Goal: Task Accomplishment & Management: Complete application form

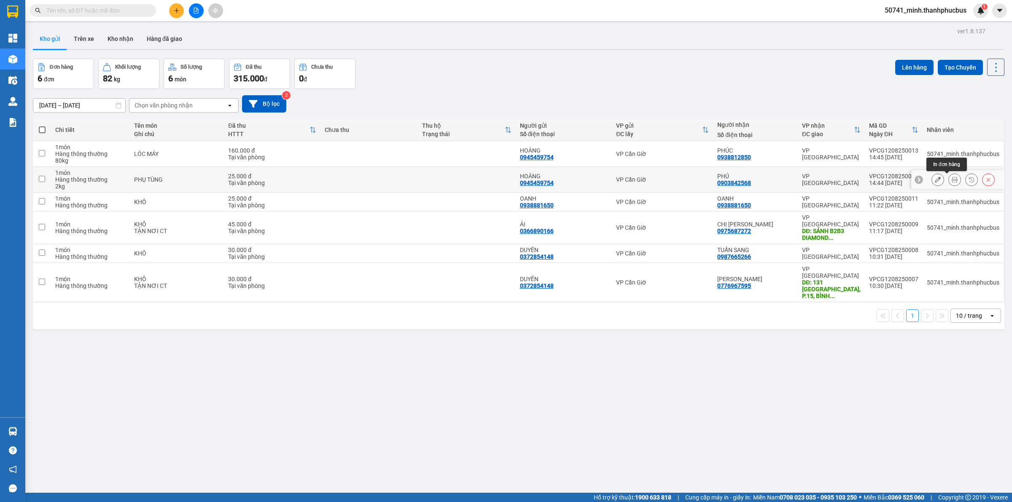
click at [949, 176] on button at bounding box center [955, 180] width 12 height 15
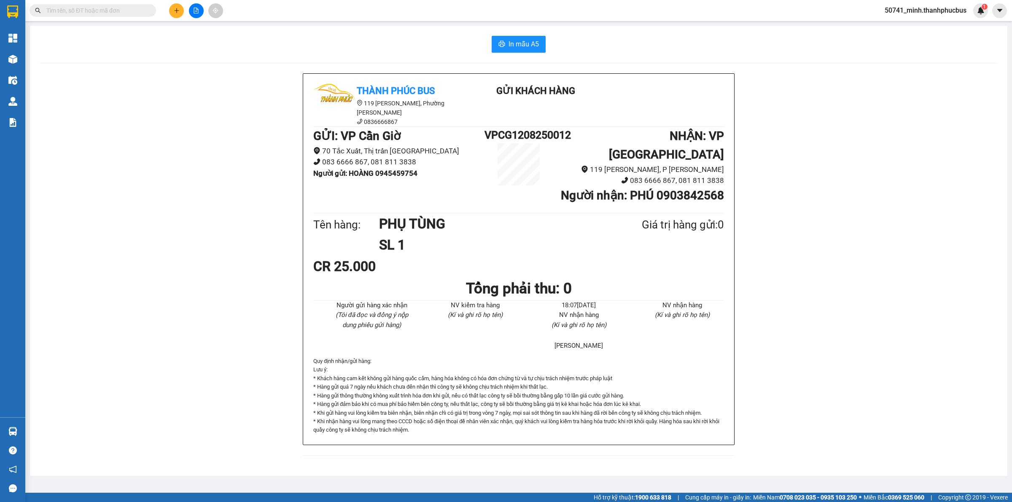
click at [179, 14] on button at bounding box center [176, 10] width 15 height 15
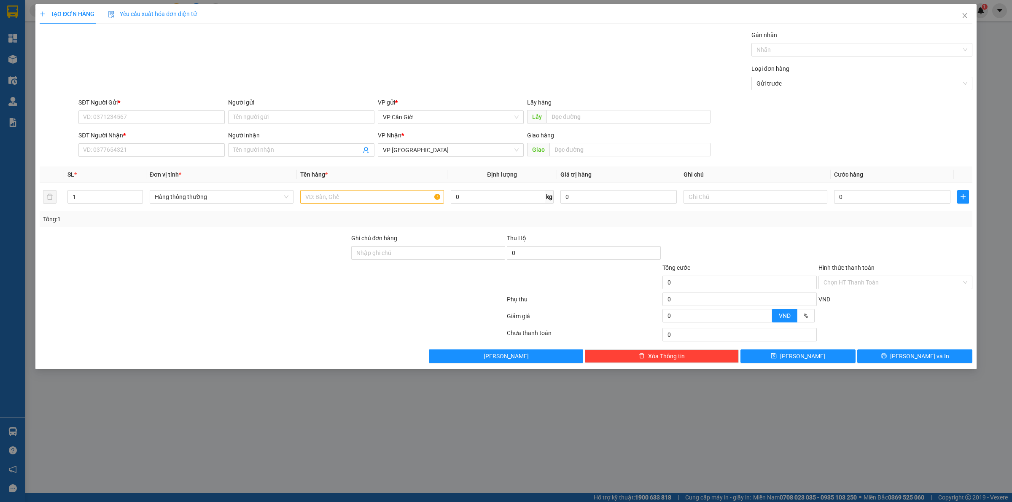
click at [146, 143] on div "SĐT Người Nhận *" at bounding box center [151, 137] width 146 height 13
click at [148, 150] on input "SĐT Người Nhận *" at bounding box center [151, 149] width 146 height 13
type input "0932717799"
click at [270, 145] on span at bounding box center [301, 149] width 146 height 13
click at [267, 146] on input "Người nhận" at bounding box center [297, 150] width 128 height 9
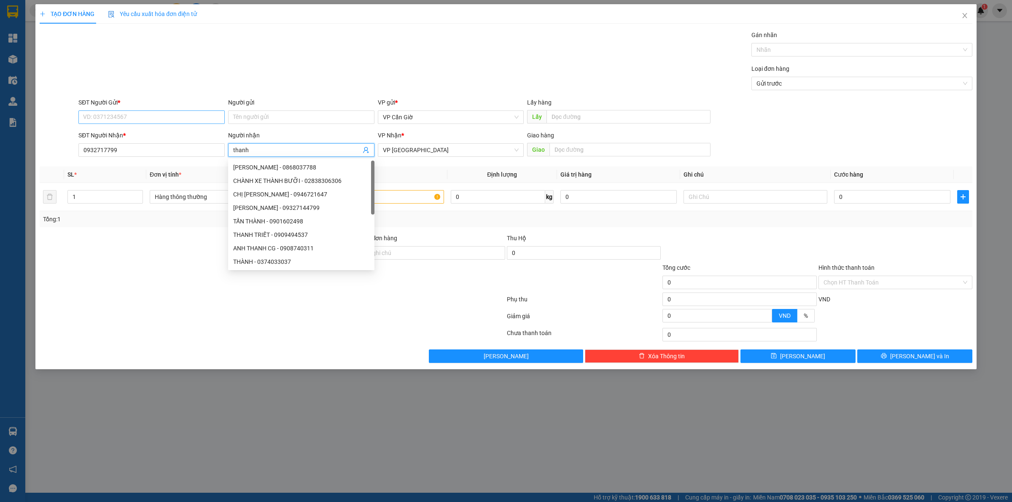
type input "thanh"
click at [109, 116] on input "SĐT Người Gửi *" at bounding box center [151, 117] width 146 height 13
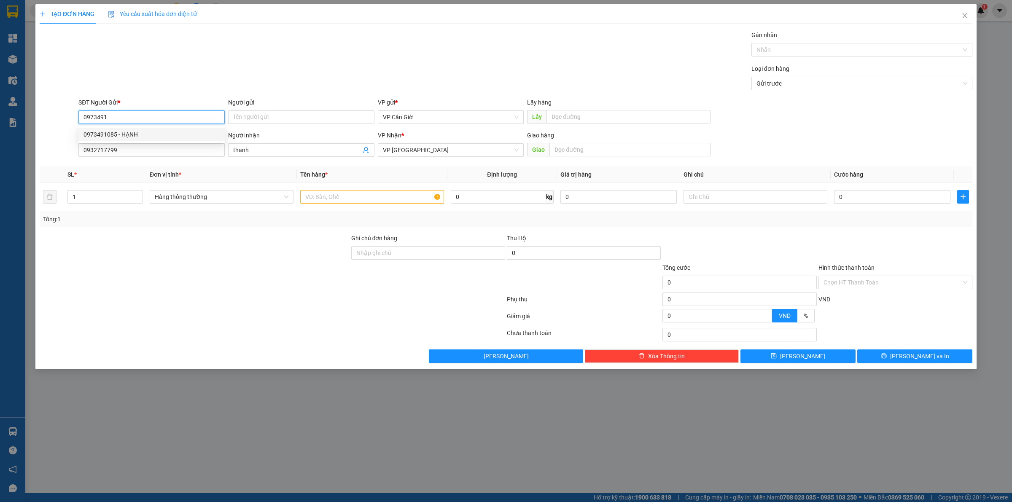
click at [137, 139] on div "0973491085 - HẠNH" at bounding box center [151, 134] width 146 height 13
type input "0973491085"
type input "HẠNH"
type input "25.000"
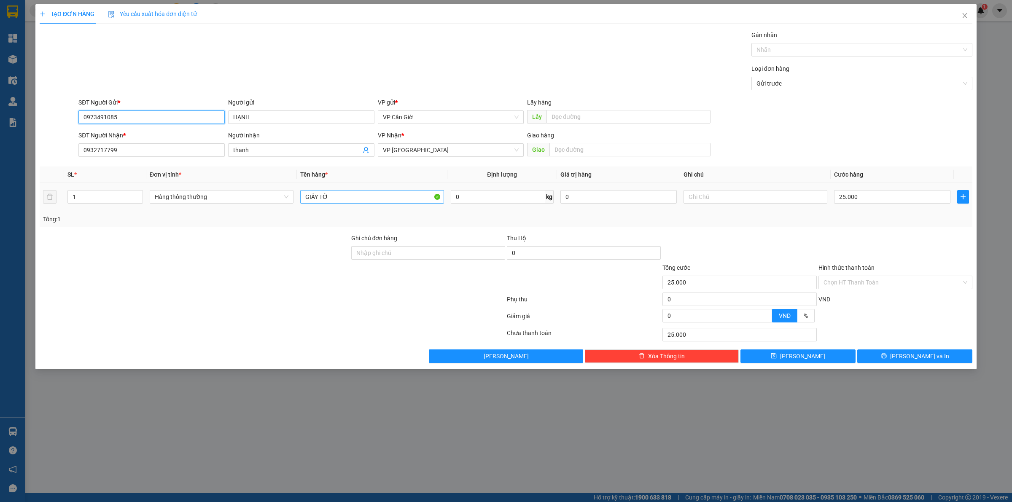
type input "0973491085"
click at [327, 193] on input "GIẤY TỜ" at bounding box center [372, 196] width 144 height 13
type input "n"
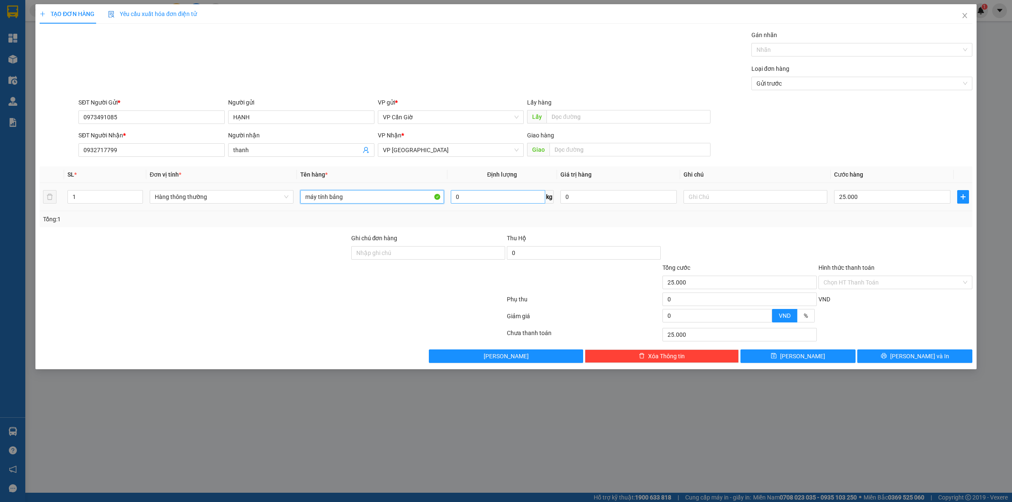
type input "máy tính bảng"
click at [478, 201] on input "0" at bounding box center [498, 196] width 94 height 13
type input "2"
click at [502, 227] on div "Tổng: 1" at bounding box center [506, 219] width 933 height 16
drag, startPoint x: 864, startPoint y: 283, endPoint x: 858, endPoint y: 290, distance: 8.4
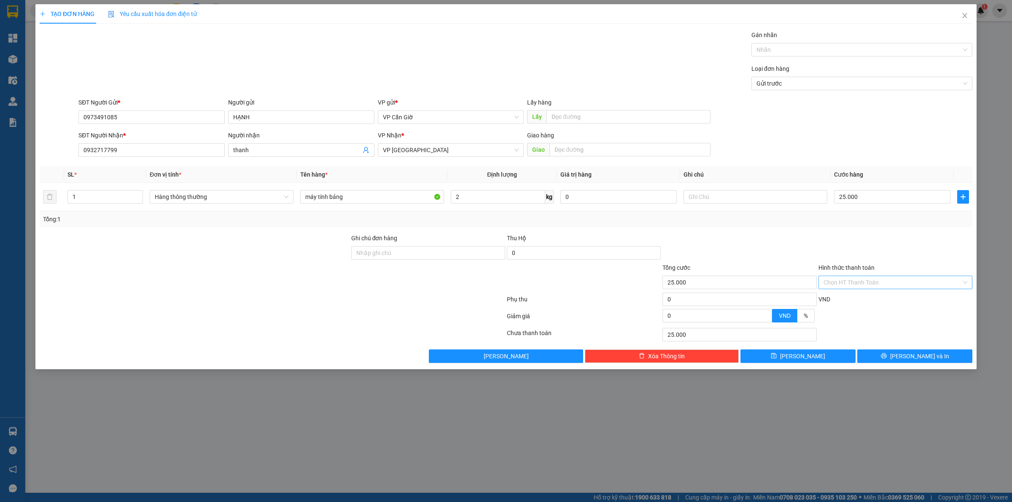
click at [864, 284] on input "Hình thức thanh toán" at bounding box center [893, 282] width 138 height 13
click at [858, 301] on div "Tại văn phòng" at bounding box center [896, 300] width 144 height 9
type input "0"
click at [858, 301] on div "VND" at bounding box center [896, 302] width 156 height 15
click at [895, 358] on button "[PERSON_NAME] và In" at bounding box center [915, 356] width 115 height 13
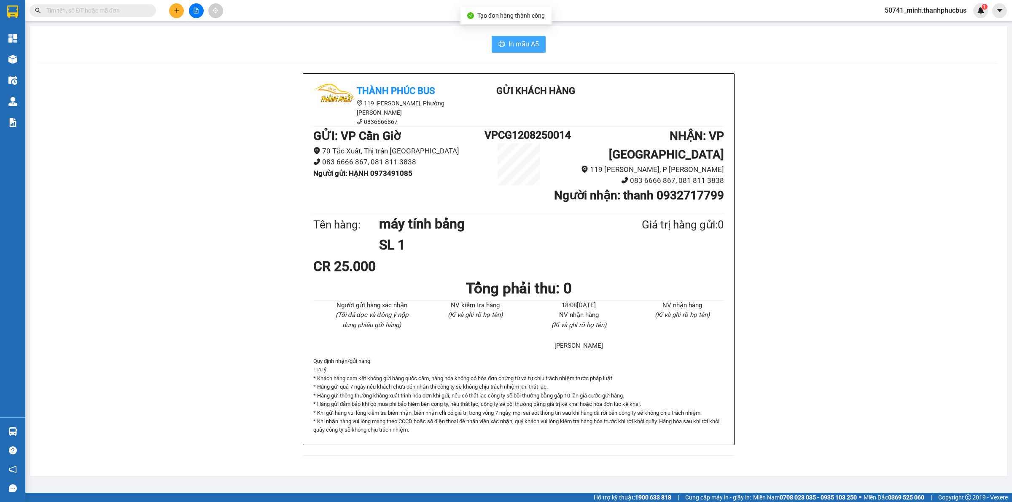
click at [532, 40] on span "In mẫu A5" at bounding box center [524, 44] width 30 height 11
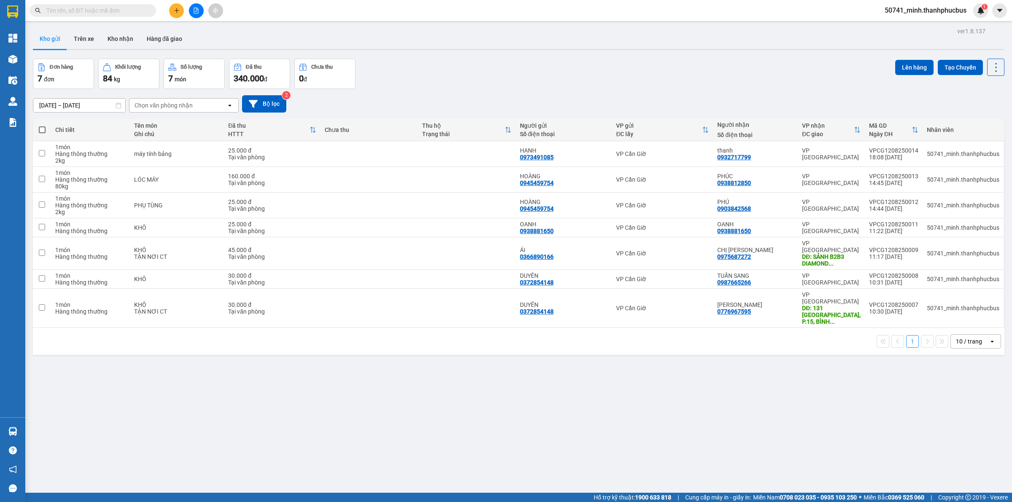
click at [181, 13] on button at bounding box center [176, 10] width 15 height 15
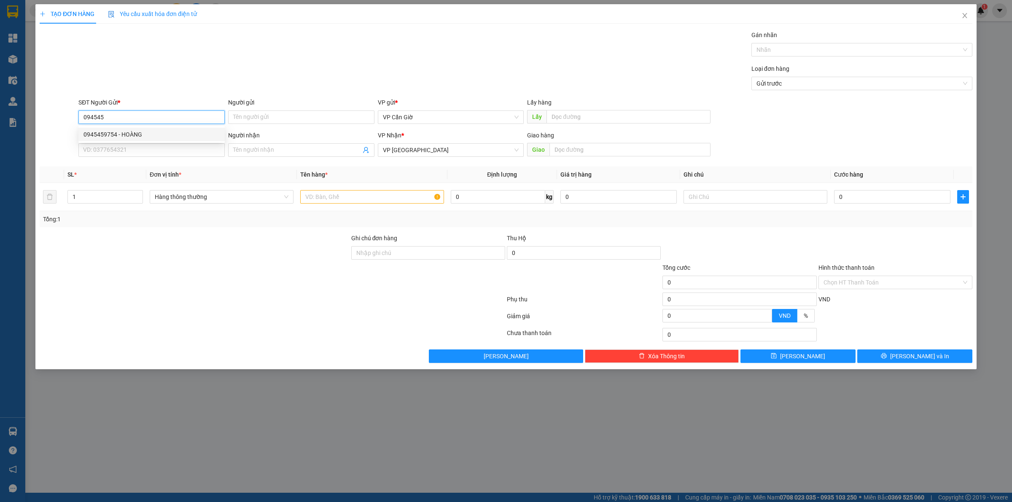
type input "094545"
click at [141, 126] on div "0945459754 0945459754 - [PERSON_NAME]" at bounding box center [151, 134] width 146 height 17
click at [141, 132] on div "SĐT Người Nhận *" at bounding box center [151, 135] width 146 height 9
click at [141, 143] on input "SĐT Người Nhận *" at bounding box center [151, 149] width 146 height 13
click at [141, 156] on input "SĐT Người Nhận *" at bounding box center [151, 149] width 146 height 13
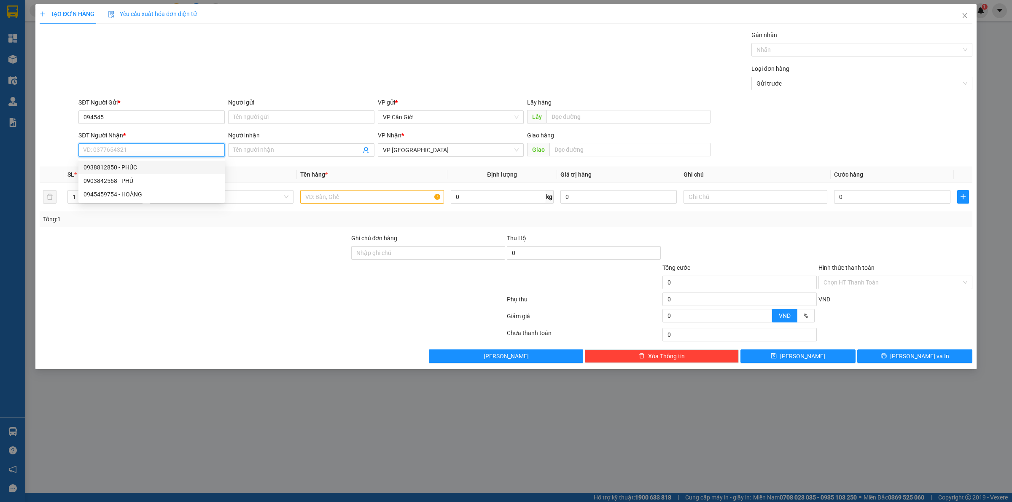
click at [142, 167] on div "0938812850 - PHÚC" at bounding box center [152, 167] width 136 height 9
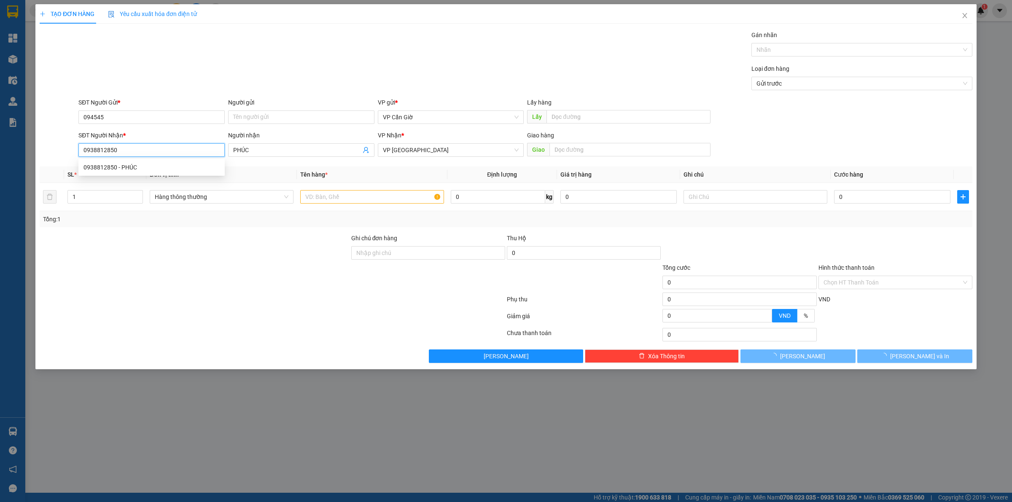
type input "0938812850"
type input "PHÚC"
type input "160.000"
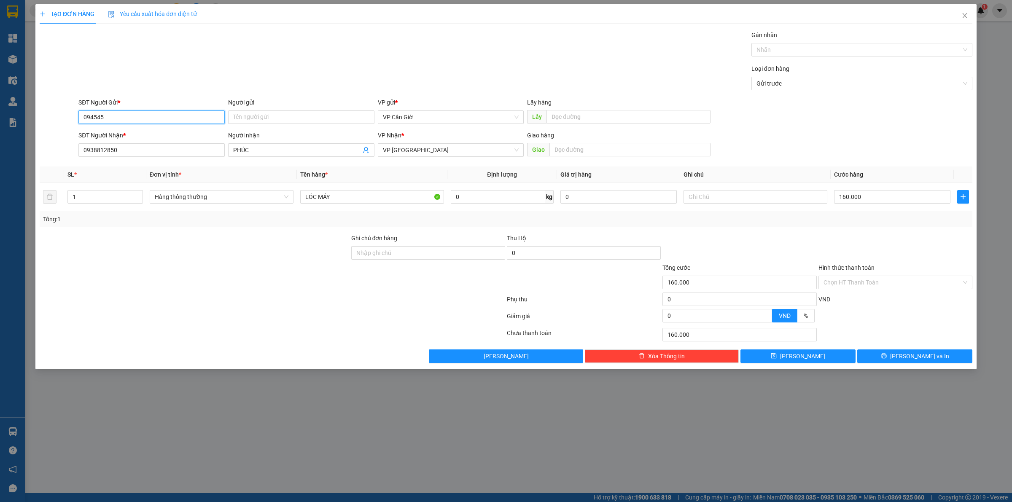
click at [136, 119] on input "094545" at bounding box center [151, 117] width 146 height 13
click at [134, 135] on div "0945459754 - HOÀNG" at bounding box center [152, 134] width 136 height 9
type input "0945459754"
type input "HOÀNG"
click at [131, 147] on input "0938812850" at bounding box center [151, 149] width 146 height 13
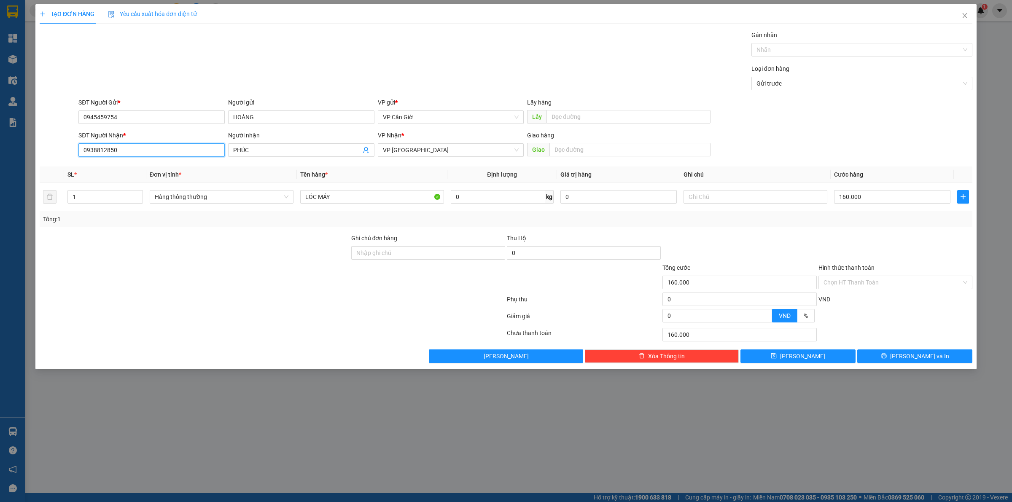
click at [131, 148] on input "0938812850" at bounding box center [151, 149] width 146 height 13
click at [144, 169] on div "0945459754 - HOÀNG" at bounding box center [152, 167] width 136 height 9
type input "0945459754"
type input "HOÀNG"
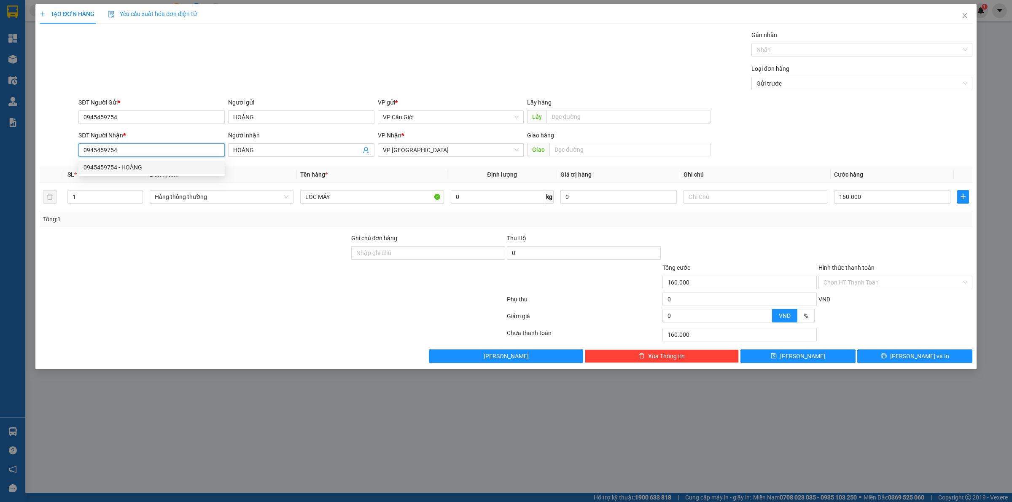
type input "45.000"
type input "0945459754"
click at [877, 283] on input "Hình thức thanh toán" at bounding box center [893, 282] width 138 height 13
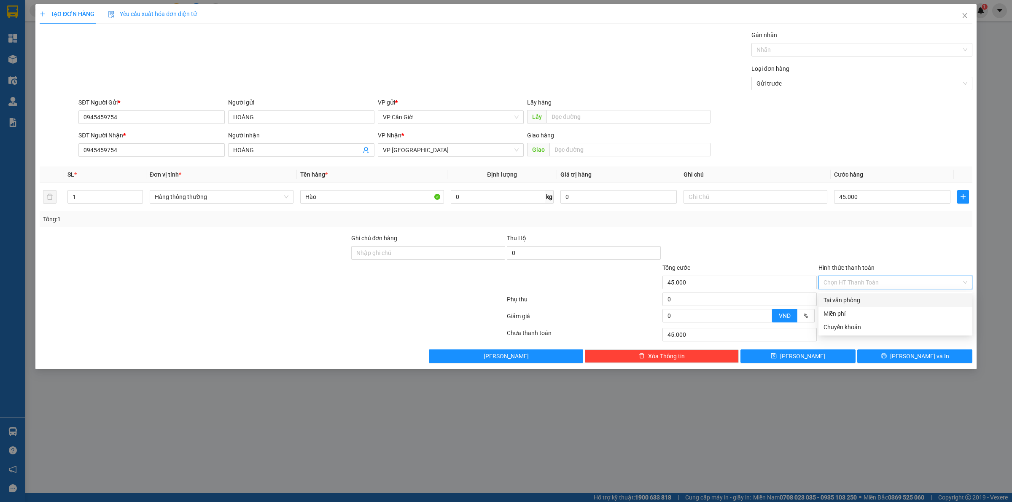
click at [861, 299] on div "Tại văn phòng" at bounding box center [896, 300] width 144 height 9
type input "0"
click at [889, 353] on button "[PERSON_NAME] và In" at bounding box center [915, 356] width 115 height 13
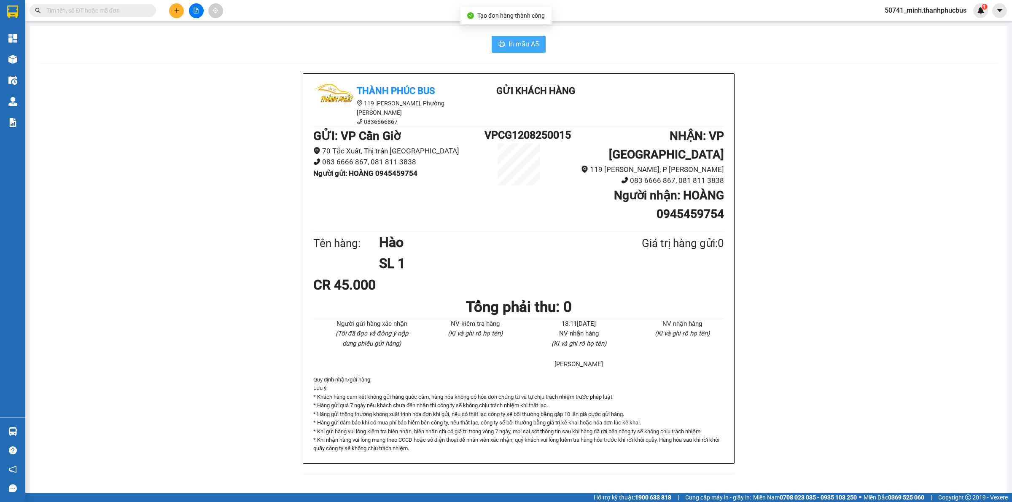
click at [526, 46] on span "In mẫu A5" at bounding box center [524, 44] width 30 height 11
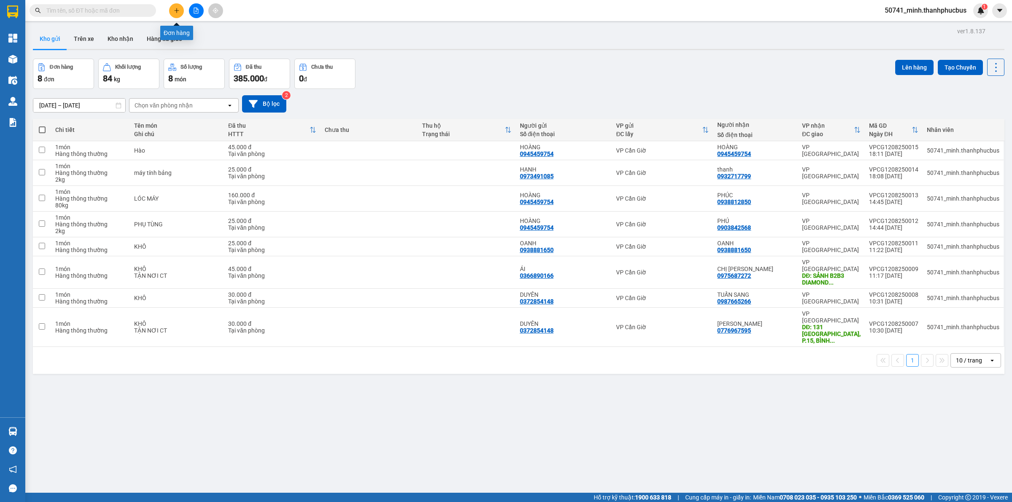
click at [178, 13] on icon "plus" at bounding box center [177, 11] width 6 height 6
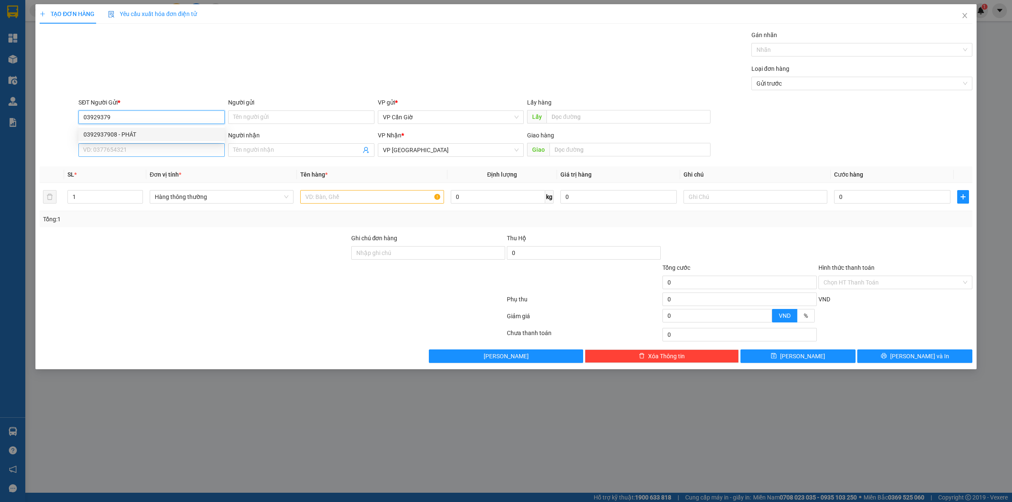
drag, startPoint x: 124, startPoint y: 130, endPoint x: 121, endPoint y: 143, distance: 14.0
click at [123, 131] on div "0392937908 - PHÁT" at bounding box center [152, 134] width 136 height 9
type input "0392937908"
type input "PHÁT"
type input "25.000"
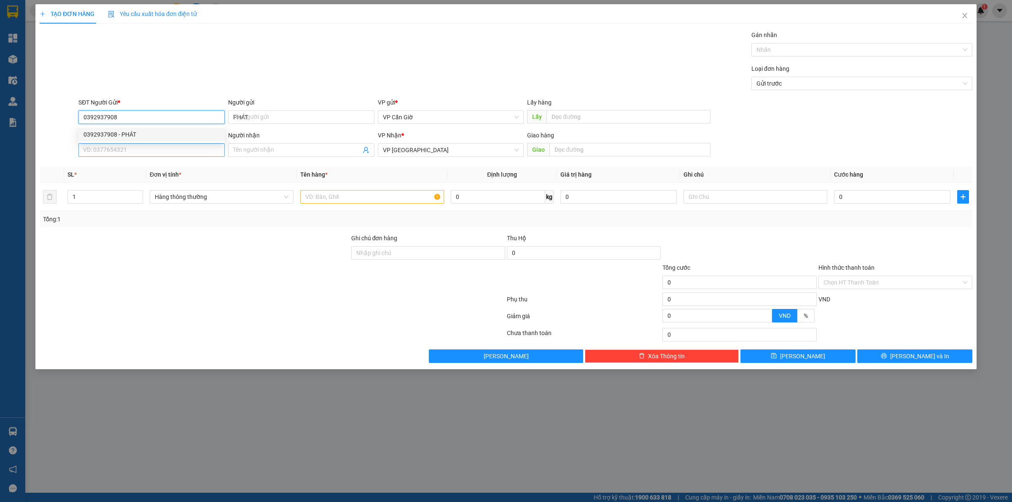
type input "25.000"
type input "0392937908"
click at [121, 148] on input "SĐT Người Nhận *" at bounding box center [151, 149] width 146 height 13
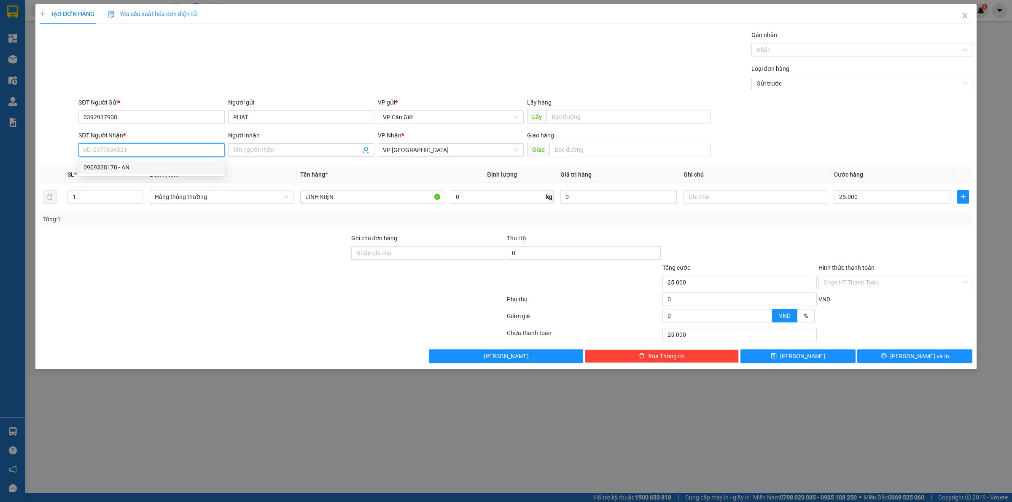
click at [138, 165] on div "0909338170 - AN" at bounding box center [152, 167] width 136 height 9
type input "0909338170"
type input "AN"
click at [505, 200] on input "0" at bounding box center [498, 196] width 94 height 13
type input "2"
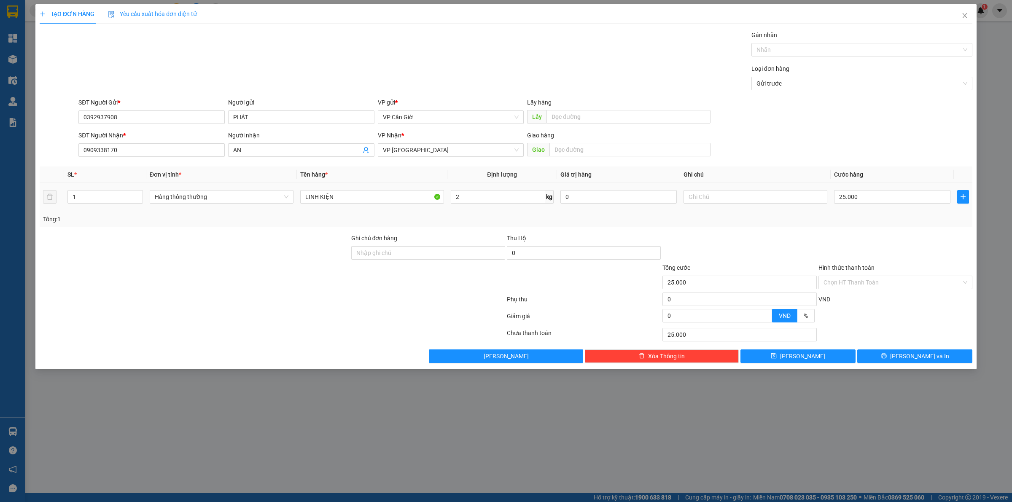
click at [589, 226] on div "Tổng: 1" at bounding box center [506, 219] width 933 height 16
click at [858, 194] on input "25.000" at bounding box center [892, 196] width 116 height 13
type input "3"
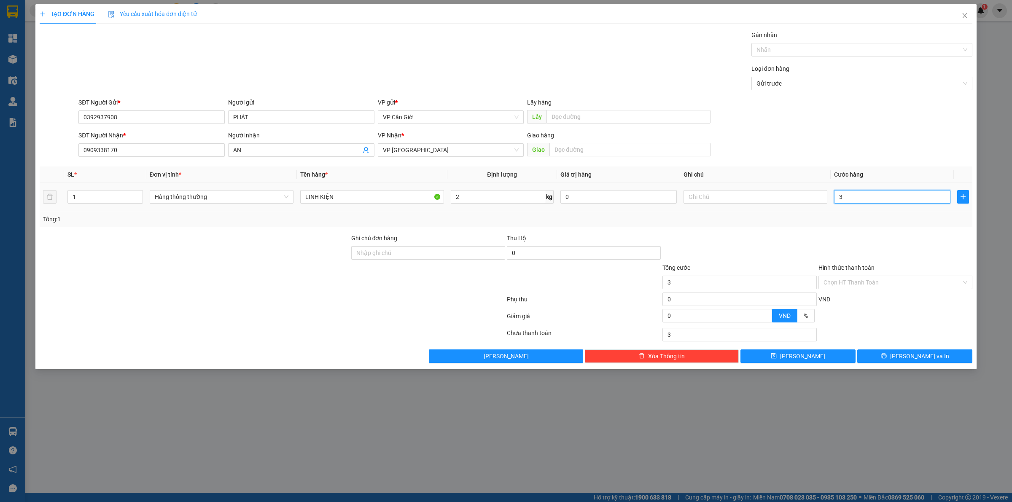
type input "35"
type input "35.000"
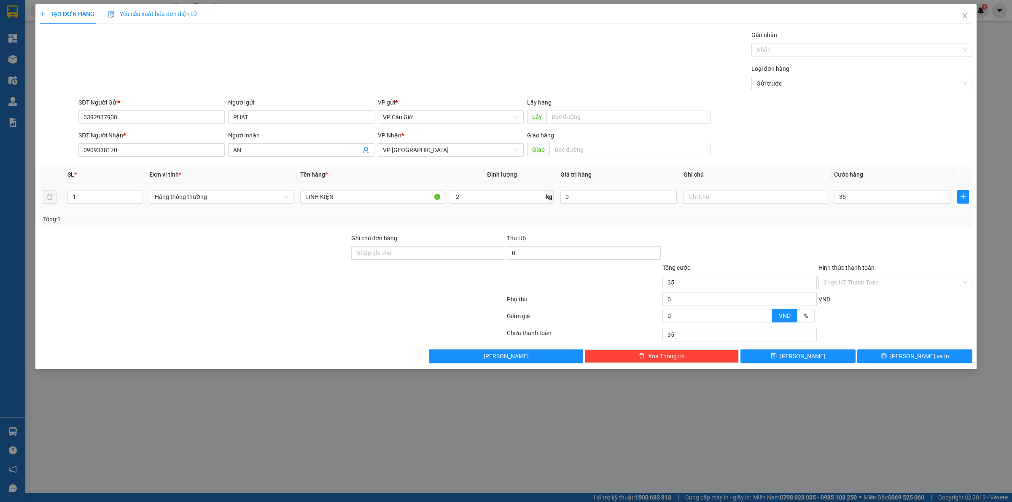
type input "35.000"
click at [863, 205] on div "35.000" at bounding box center [892, 197] width 116 height 17
click at [849, 279] on input "Hình thức thanh toán" at bounding box center [893, 282] width 138 height 13
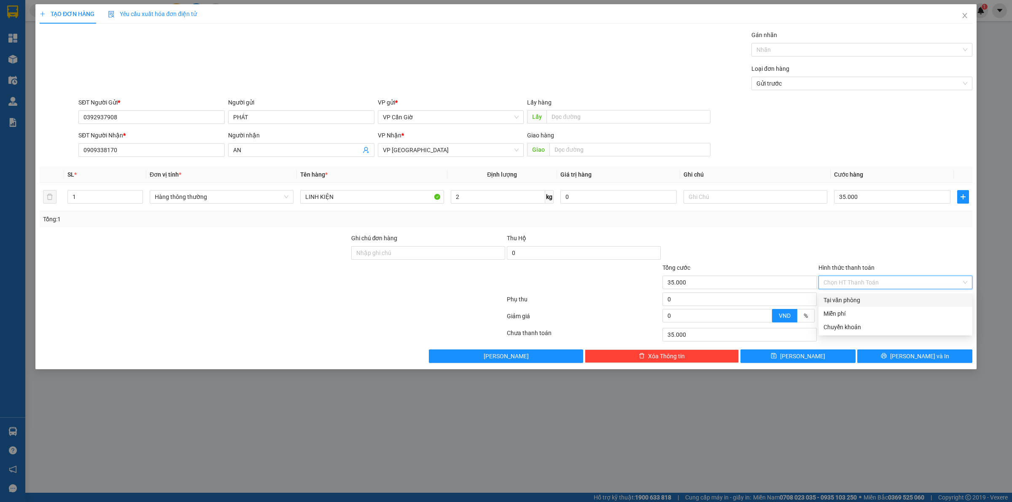
click at [848, 292] on div "Transit Pickup Surcharge Ids Transit Deliver Surcharge Ids Transit Deliver Surc…" at bounding box center [506, 196] width 933 height 333
click at [855, 281] on input "Hình thức thanh toán" at bounding box center [893, 282] width 138 height 13
click at [857, 298] on div "Tại văn phòng" at bounding box center [896, 300] width 144 height 9
type input "0"
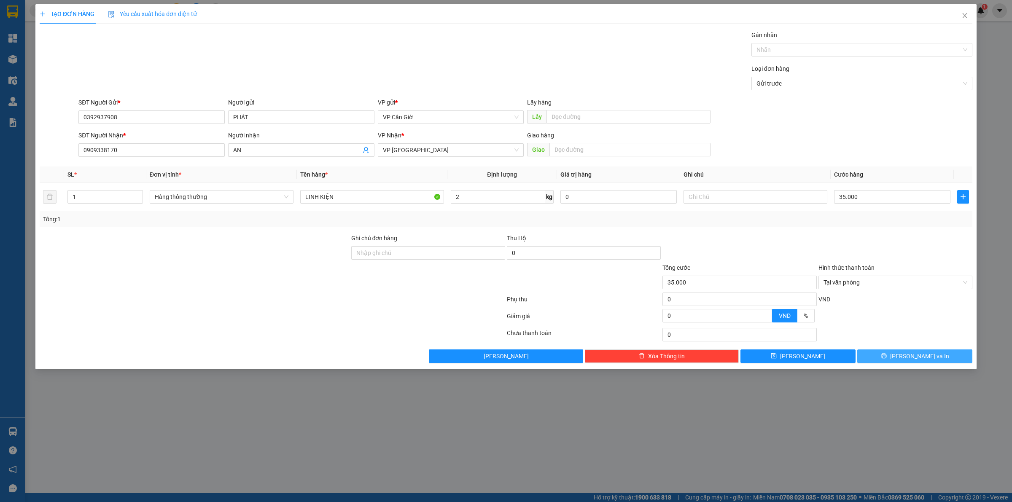
click at [890, 356] on button "[PERSON_NAME] và In" at bounding box center [915, 356] width 115 height 13
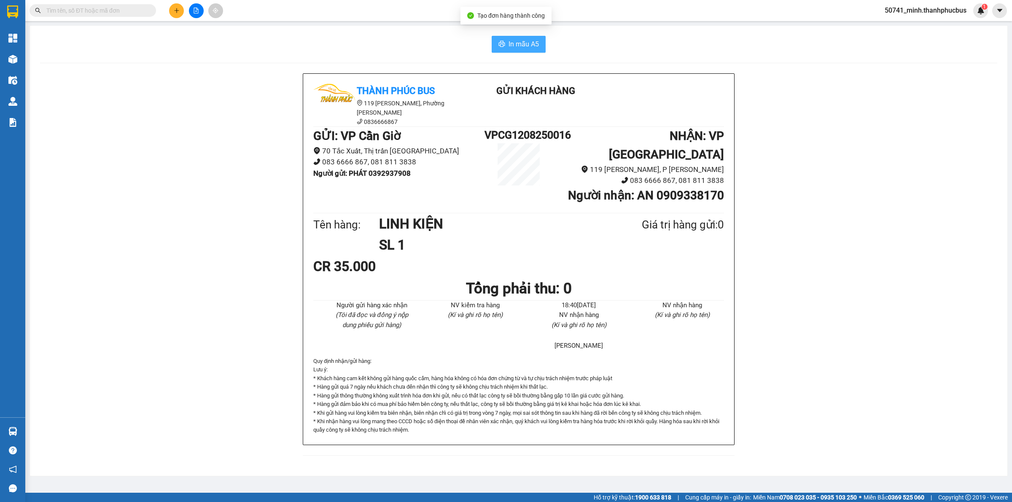
click at [520, 39] on span "In mẫu A5" at bounding box center [524, 44] width 30 height 11
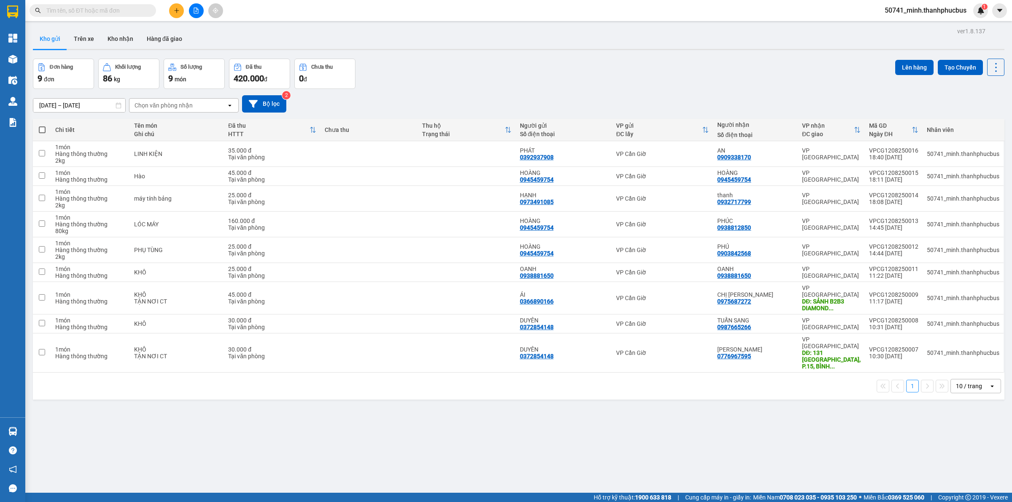
click at [783, 456] on div "ver 1.8.137 Kho gửi Trên xe Kho nhận Hàng đã giao Đơn hàng 9 đơn Khối lượng 86 …" at bounding box center [519, 276] width 979 height 502
click at [714, 429] on div "ver 1.8.137 Kho gửi Trên xe Kho nhận Hàng đã giao Đơn hàng 9 đơn Khối lượng 86 …" at bounding box center [519, 276] width 979 height 502
click at [173, 11] on button at bounding box center [176, 10] width 15 height 15
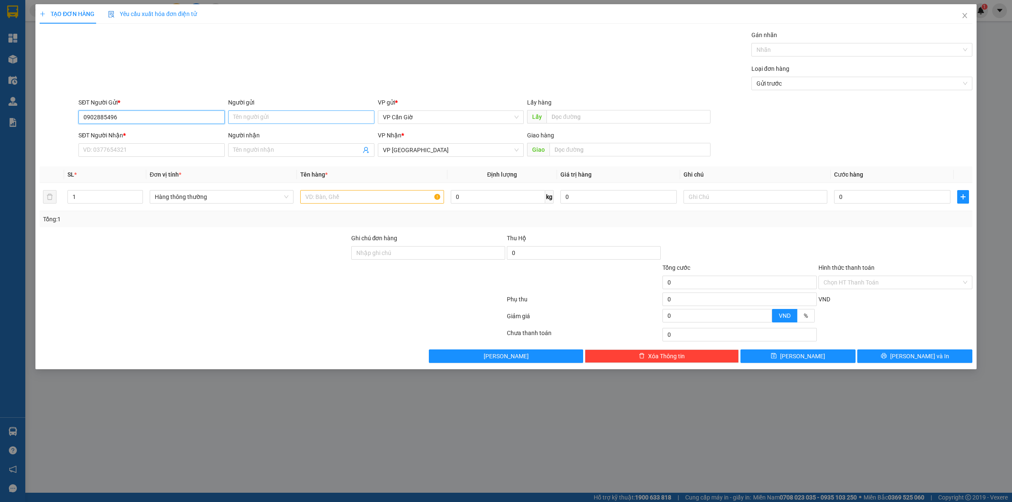
type input "0902885496"
click at [254, 114] on input "Người gửi" at bounding box center [301, 117] width 146 height 13
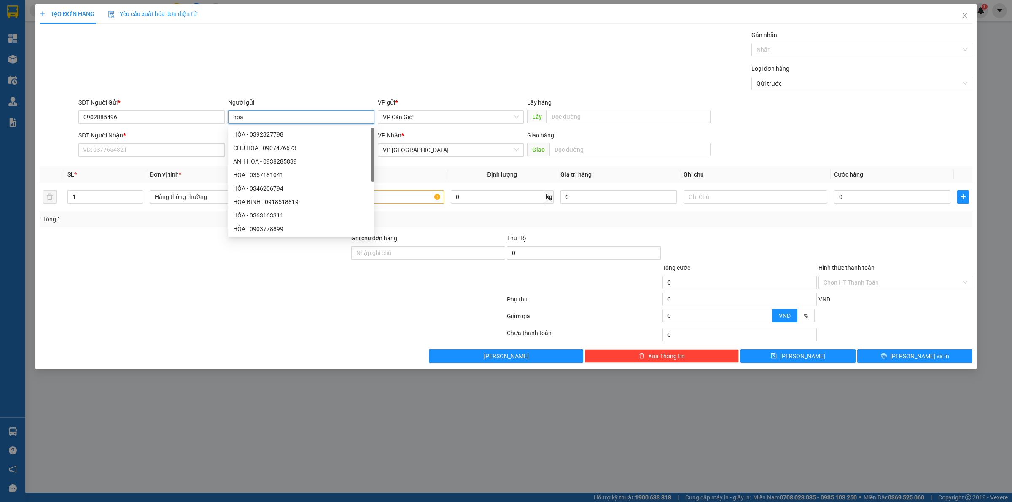
type input "hòa"
click at [258, 83] on div "Loại đơn hàng Gửi trước" at bounding box center [526, 79] width 898 height 30
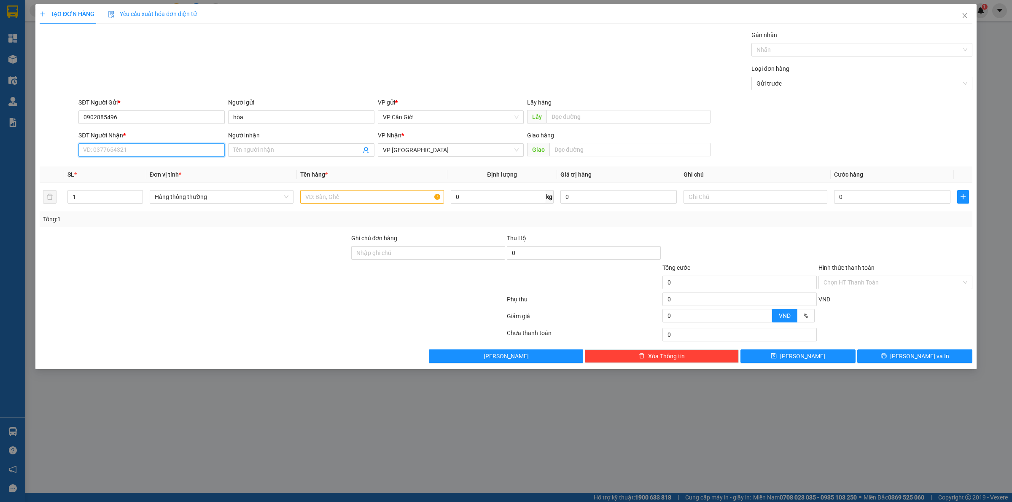
click at [138, 156] on input "SĐT Người Nhận *" at bounding box center [151, 149] width 146 height 13
type input "0906393863"
click at [264, 150] on input "Người nhận" at bounding box center [297, 150] width 128 height 9
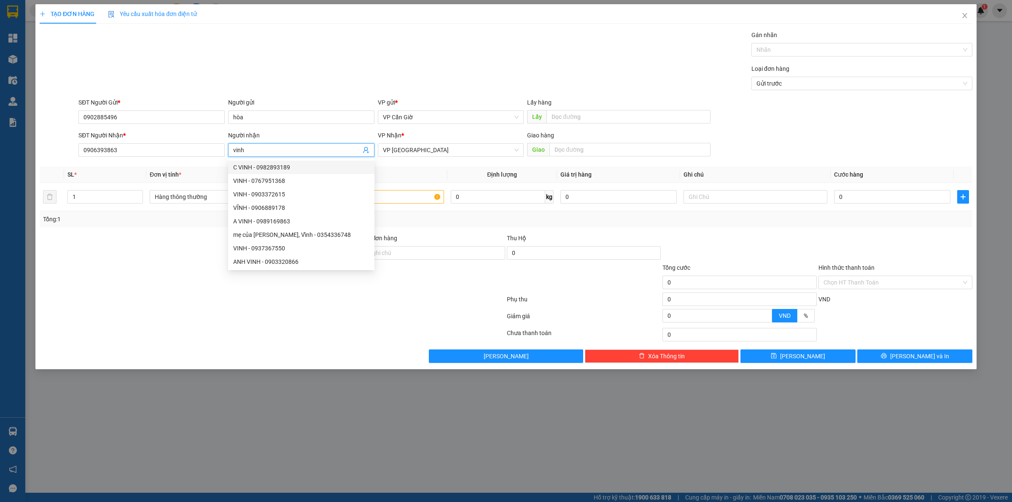
type input "vinh"
click at [278, 91] on div "Loại đơn hàng Gửi trước" at bounding box center [526, 79] width 898 height 30
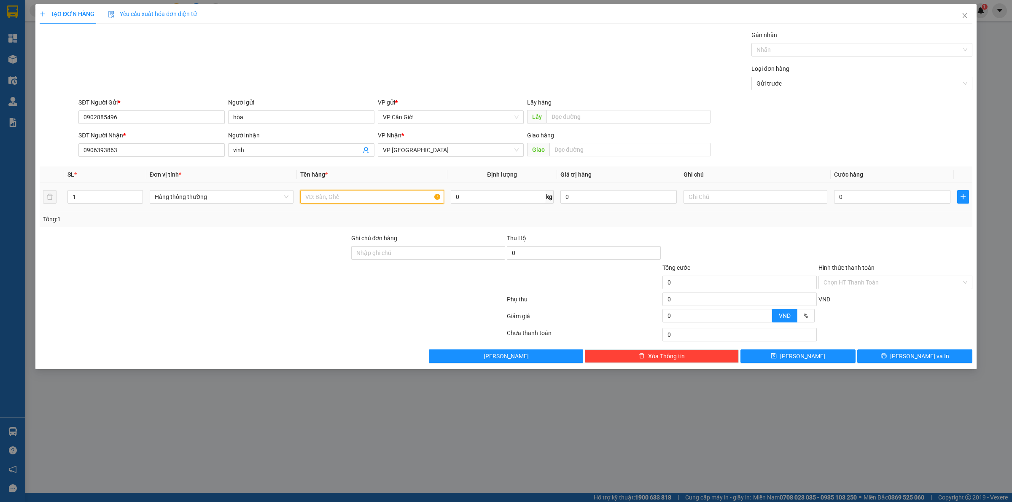
click at [335, 200] on input "text" at bounding box center [372, 196] width 144 height 13
type input "hồ sơ"
click at [574, 229] on div "Transit Pickup Surcharge Ids Transit Deliver Surcharge Ids Transit Deliver Surc…" at bounding box center [506, 196] width 933 height 333
click at [480, 192] on input "0" at bounding box center [498, 196] width 94 height 13
type input "1"
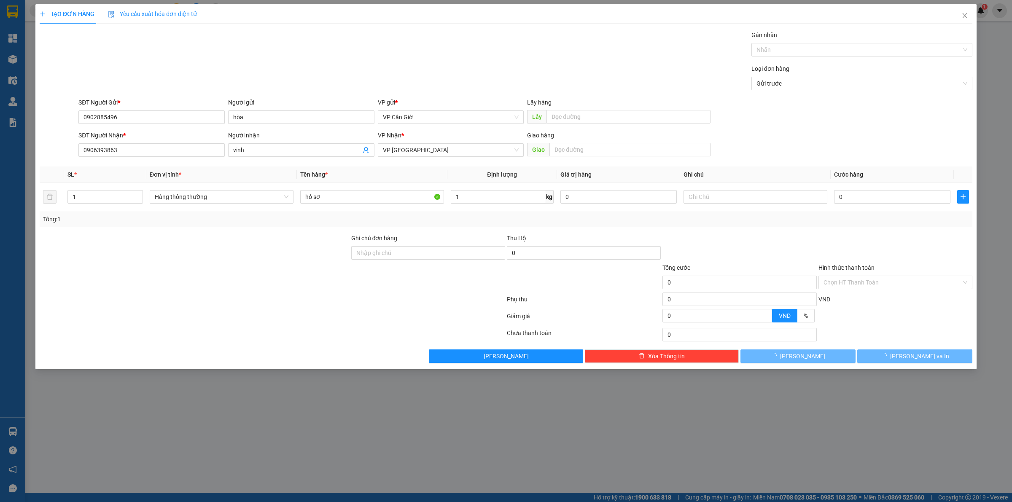
click at [604, 226] on div "Tổng: 1" at bounding box center [506, 219] width 933 height 16
type input "25.000"
drag, startPoint x: 845, startPoint y: 278, endPoint x: 847, endPoint y: 285, distance: 6.8
click at [846, 278] on input "Hình thức thanh toán" at bounding box center [893, 282] width 138 height 13
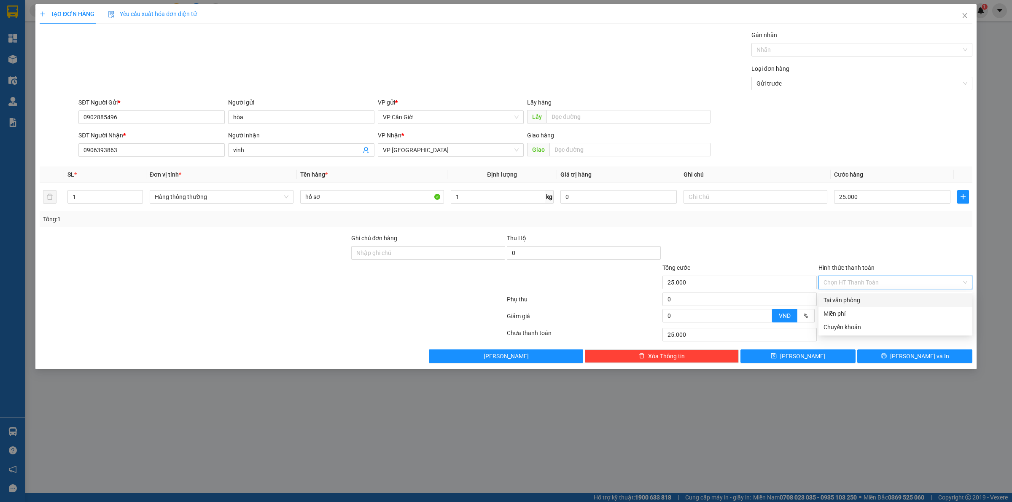
click at [850, 296] on div "Tại văn phòng" at bounding box center [896, 300] width 144 height 9
type input "0"
click at [580, 144] on input "text" at bounding box center [630, 149] width 161 height 13
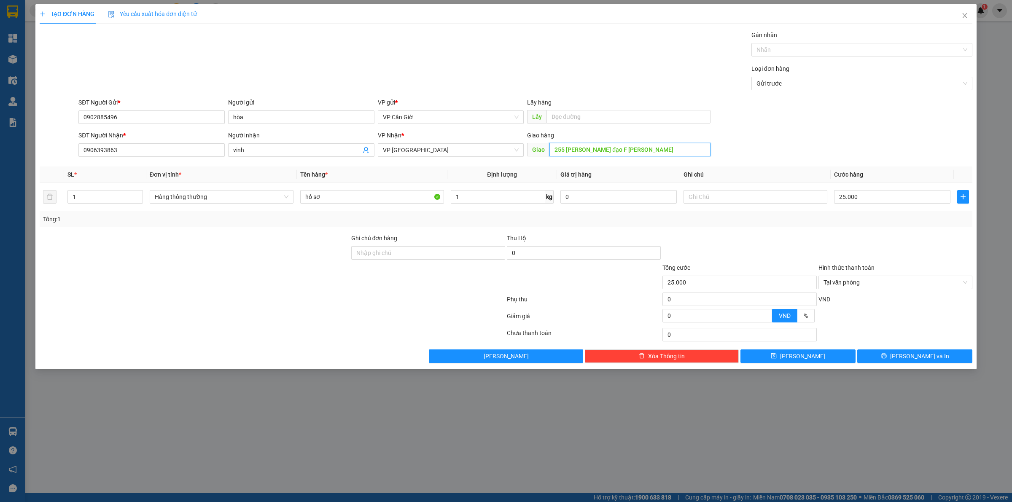
type input "255 [PERSON_NAME] đạo F [PERSON_NAME]"
click at [659, 162] on div "Transit Pickup Surcharge Ids Transit Deliver Surcharge Ids Transit Deliver Surc…" at bounding box center [506, 196] width 933 height 333
click at [629, 152] on input "255 [PERSON_NAME] đạo F [PERSON_NAME]" at bounding box center [630, 149] width 161 height 13
click at [618, 150] on input "255 [PERSON_NAME] đạo F [PERSON_NAME]" at bounding box center [630, 149] width 161 height 13
click at [635, 150] on input "255 [PERSON_NAME] đạo F [PERSON_NAME]" at bounding box center [630, 149] width 161 height 13
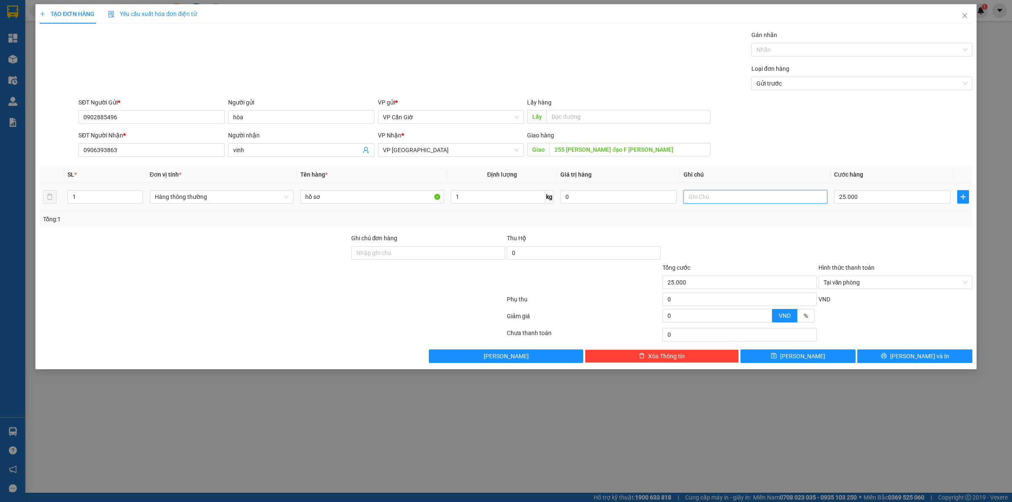
click at [697, 197] on input "text" at bounding box center [756, 196] width 144 height 13
click at [718, 197] on input "tận nơi" at bounding box center [756, 196] width 144 height 13
type input "tận nơi DT 20K"
click at [727, 273] on div "Tổng cước" at bounding box center [740, 269] width 154 height 13
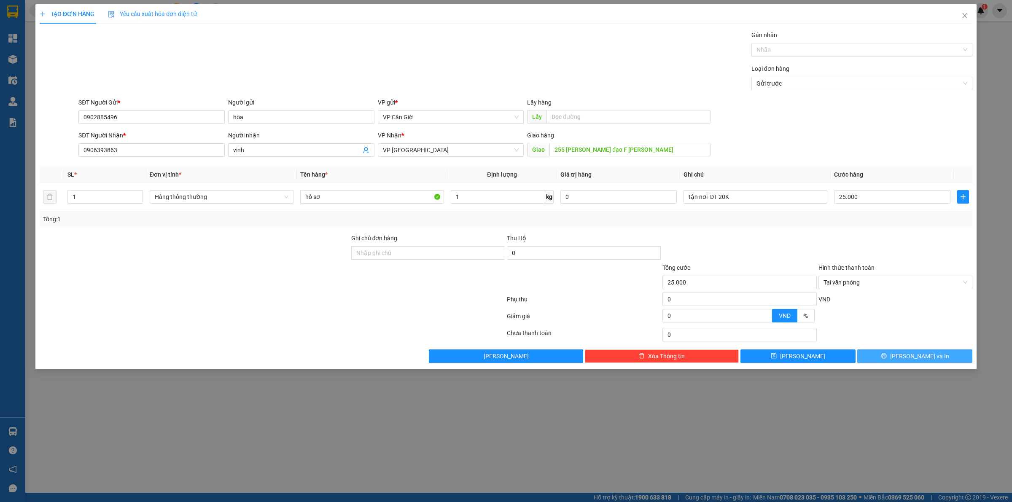
click at [887, 357] on button "[PERSON_NAME] và In" at bounding box center [915, 356] width 115 height 13
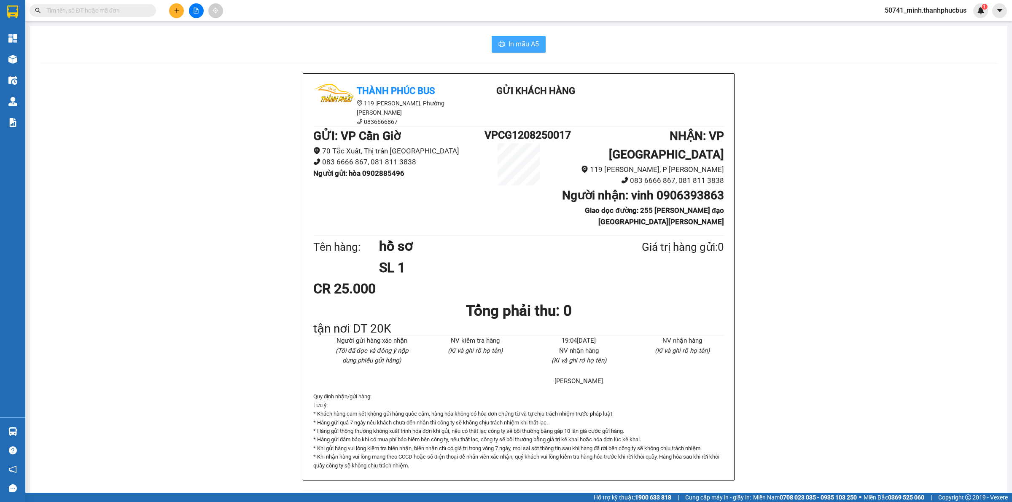
click at [519, 40] on span "In mẫu A5" at bounding box center [524, 44] width 30 height 11
